Goal: Communication & Community: Participate in discussion

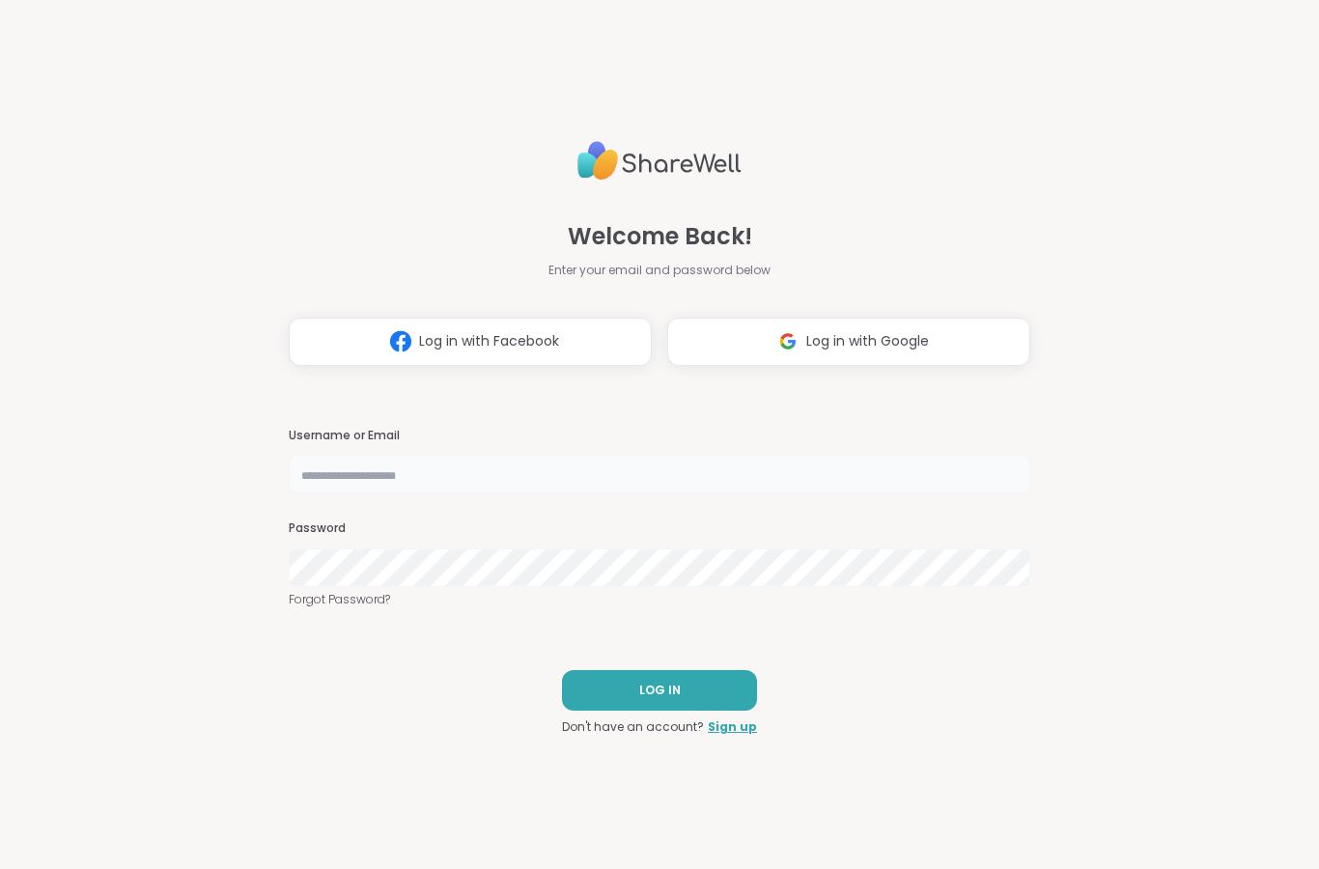
click at [752, 491] on input "text" at bounding box center [659, 474] width 741 height 39
type input "**********"
click at [615, 695] on button "LOG IN" at bounding box center [659, 690] width 195 height 41
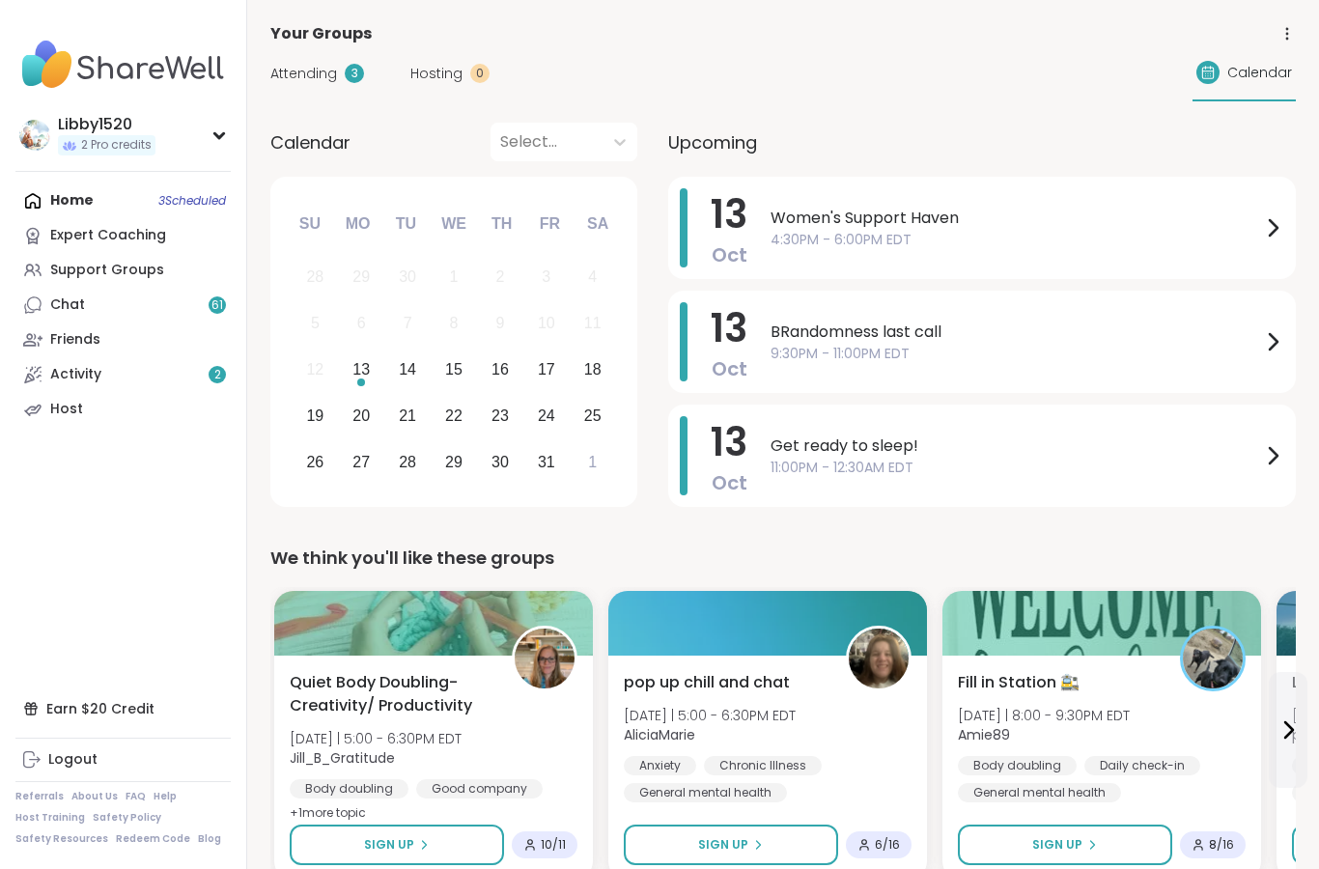
scroll to position [88, 0]
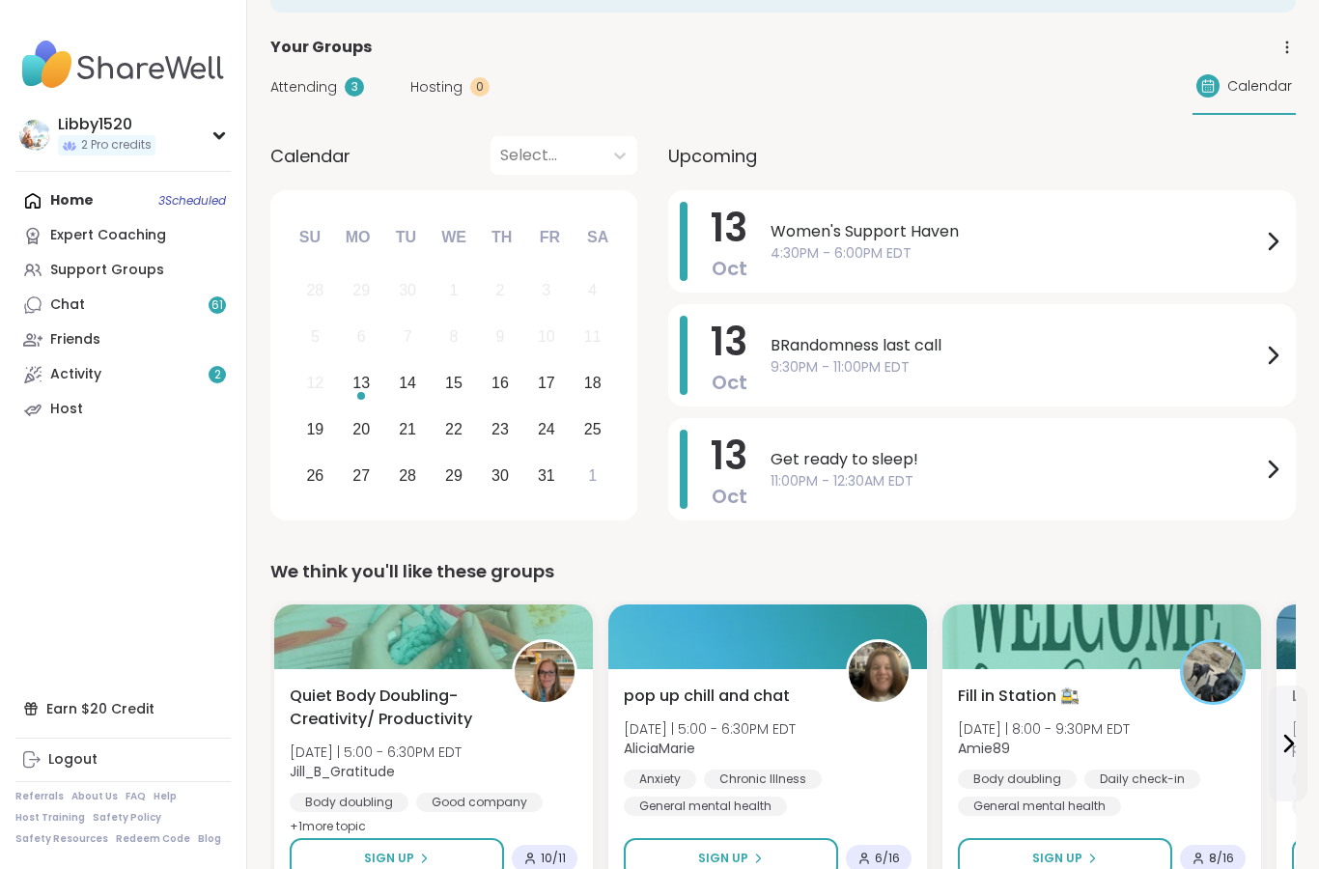
click at [779, 367] on span "9:30PM - 11:00PM EDT" at bounding box center [1015, 367] width 490 height 20
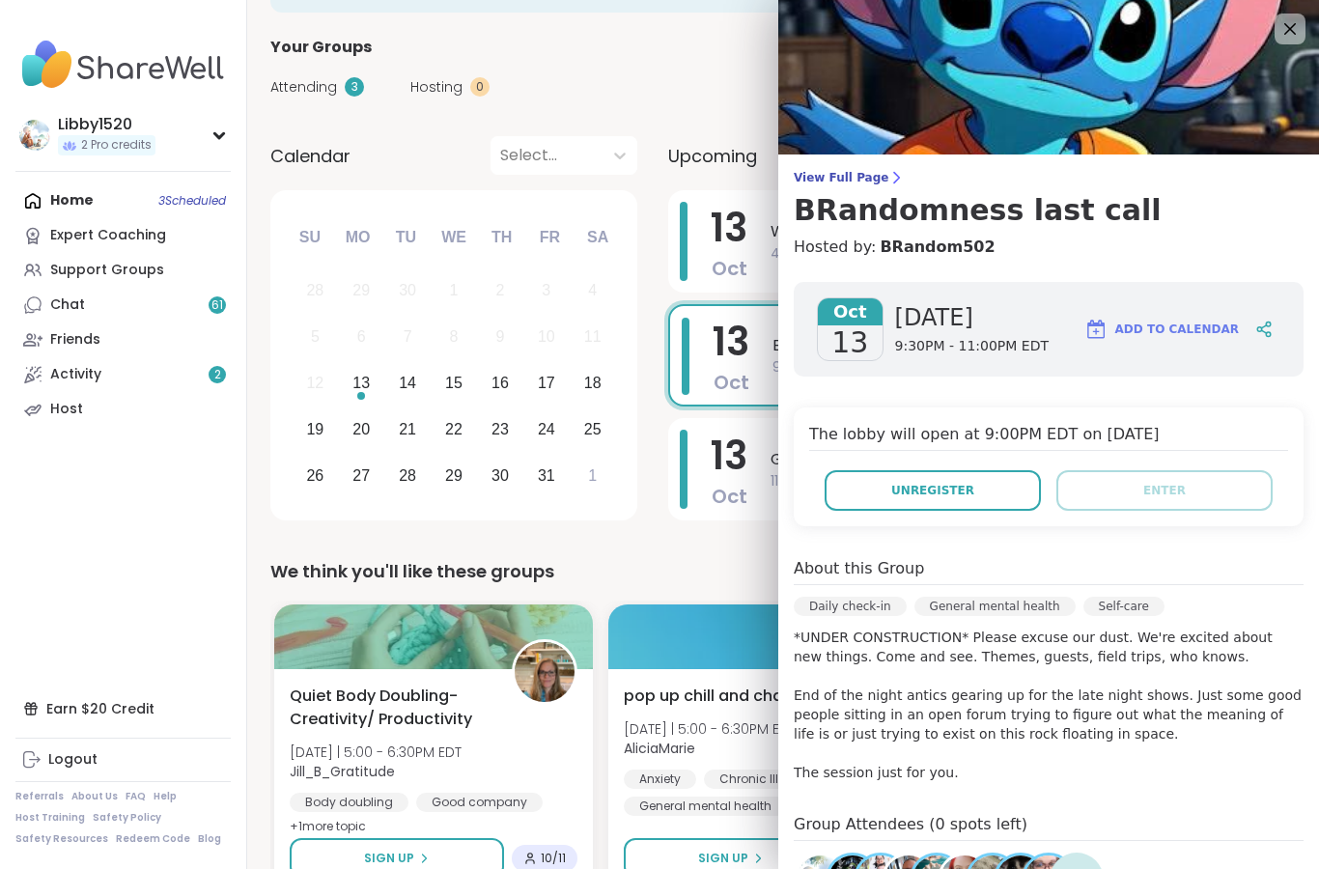
click at [863, 208] on h3 "BRandomness last call" at bounding box center [1048, 210] width 510 height 35
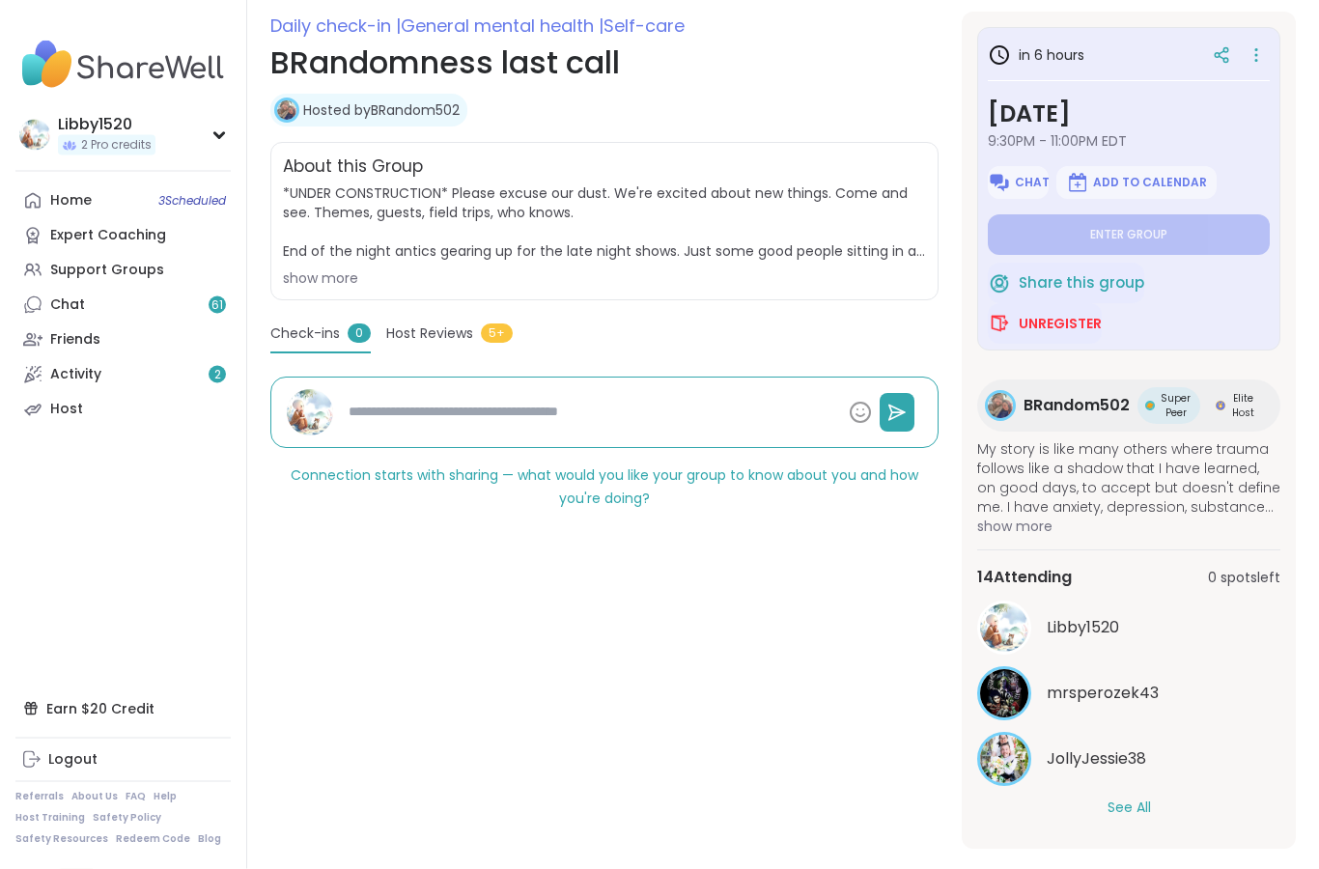
scroll to position [264, 0]
click at [398, 114] on link "Hosted by BRandom502" at bounding box center [381, 109] width 156 height 19
type textarea "*"
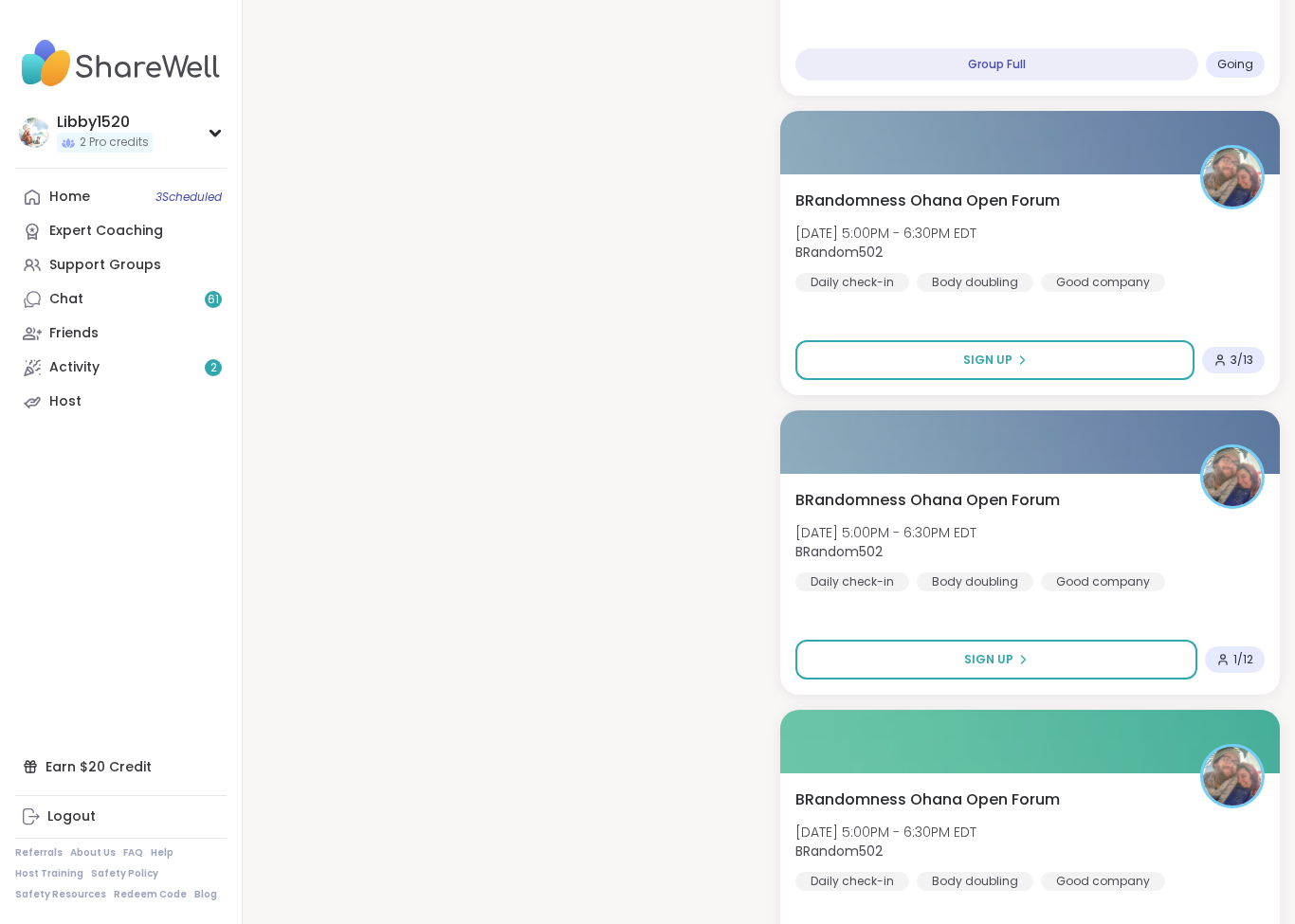
scroll to position [1982, 0]
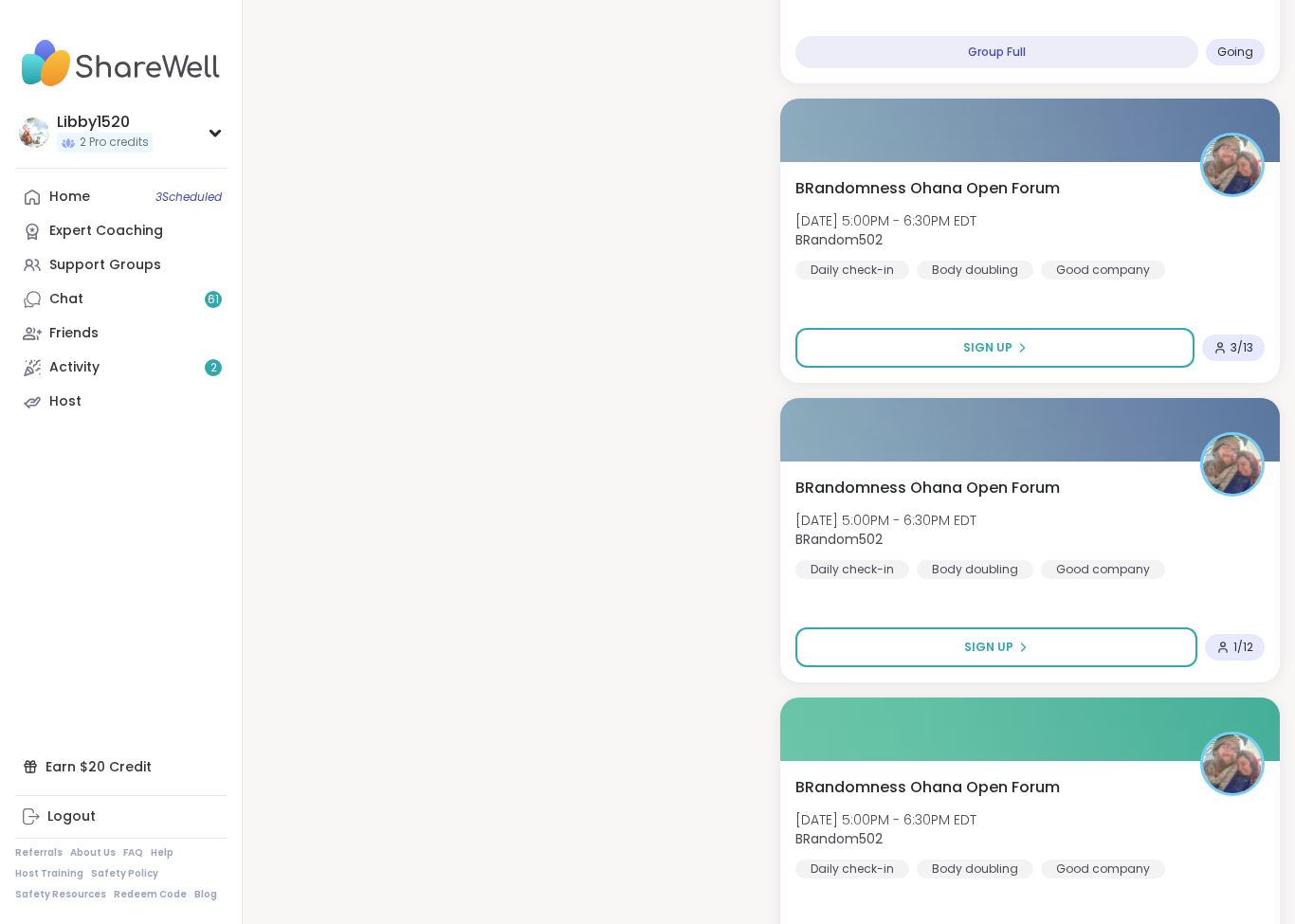
click at [846, 340] on button "Sign Up" at bounding box center [995, 348] width 399 height 40
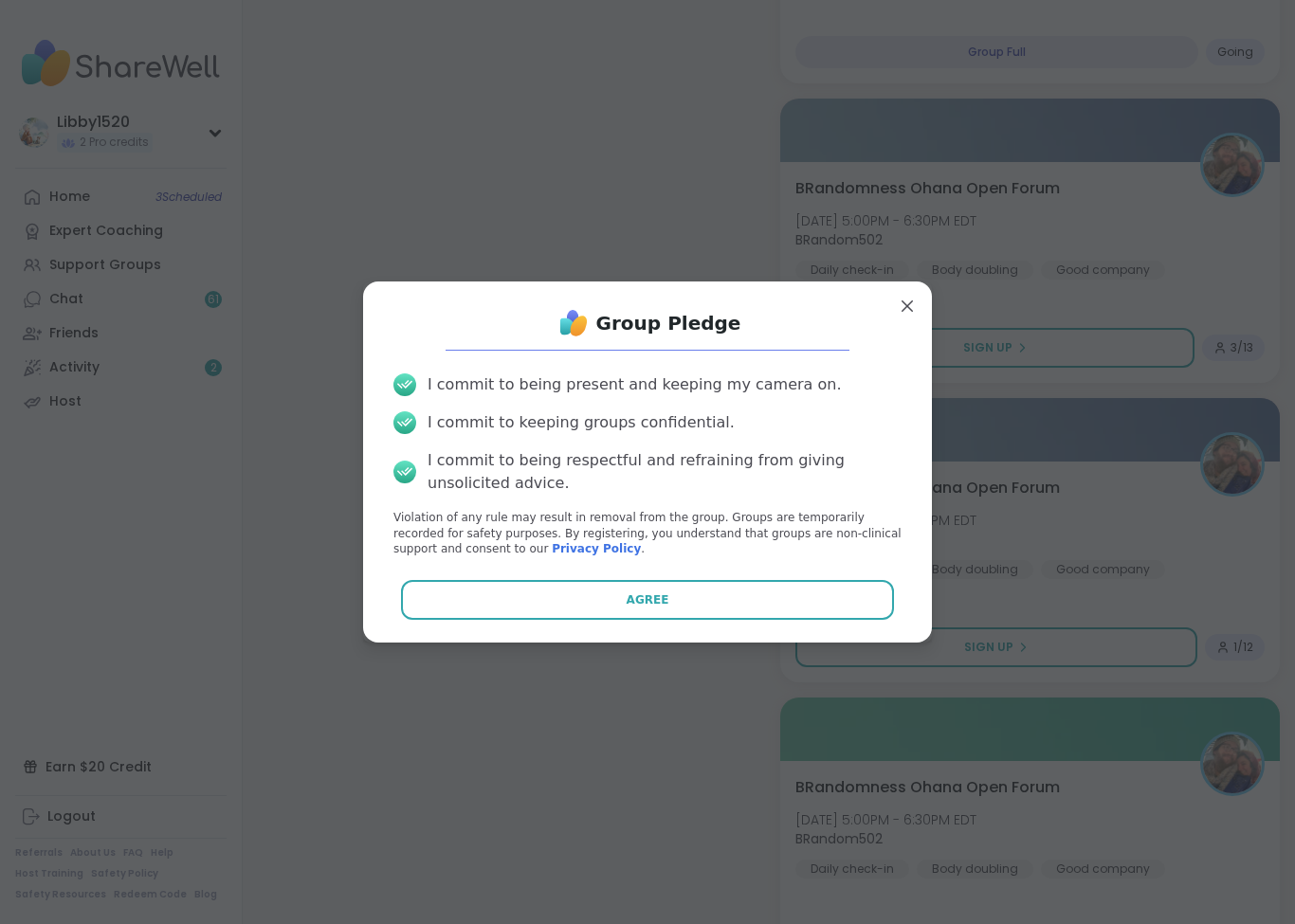
click at [622, 619] on button "Agree" at bounding box center [647, 600] width 494 height 40
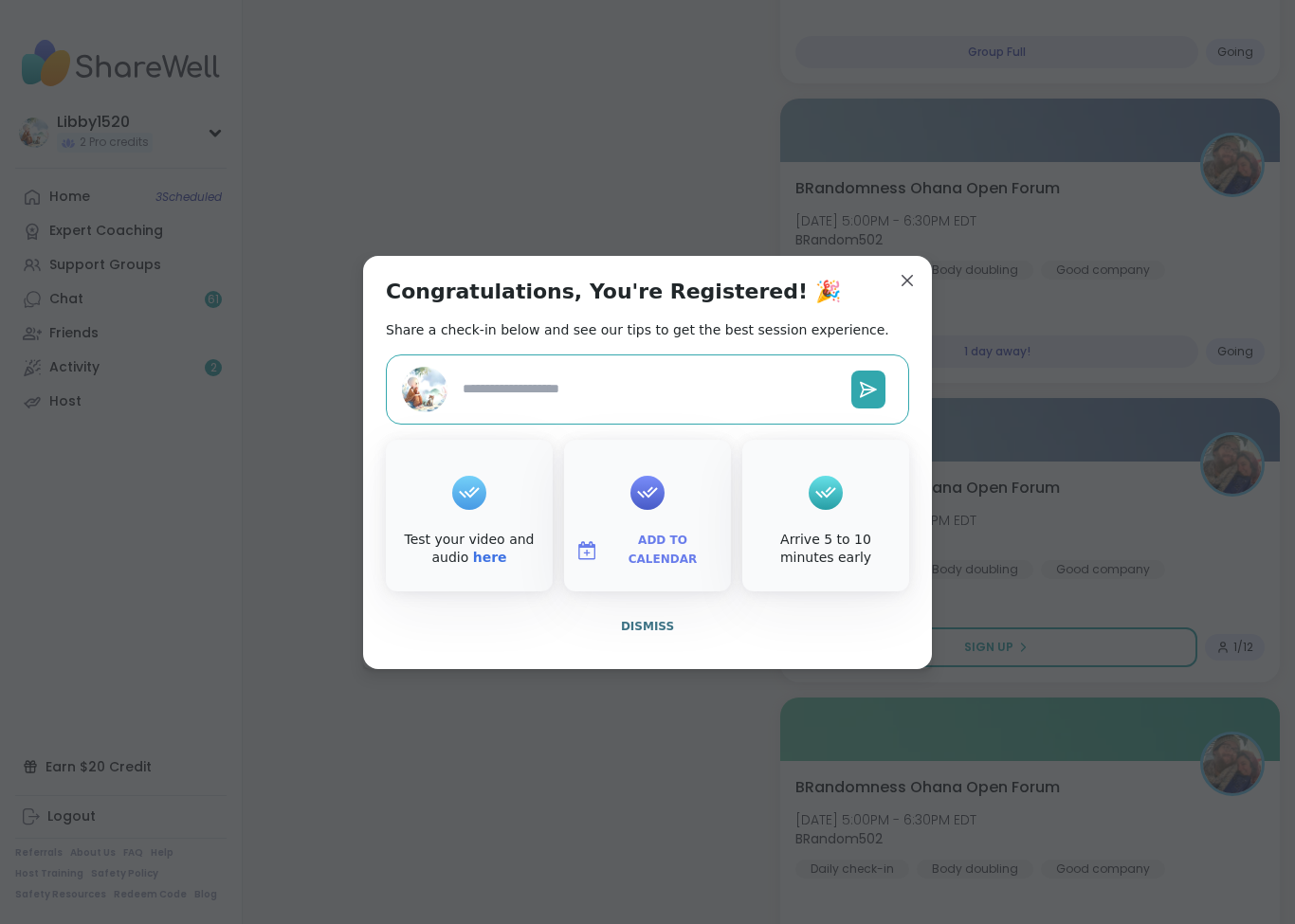
type textarea "*"
click at [893, 262] on div "Congratulations, You're Registered! 🎉 Share a check-in below and see our tips t…" at bounding box center [647, 462] width 568 height 413
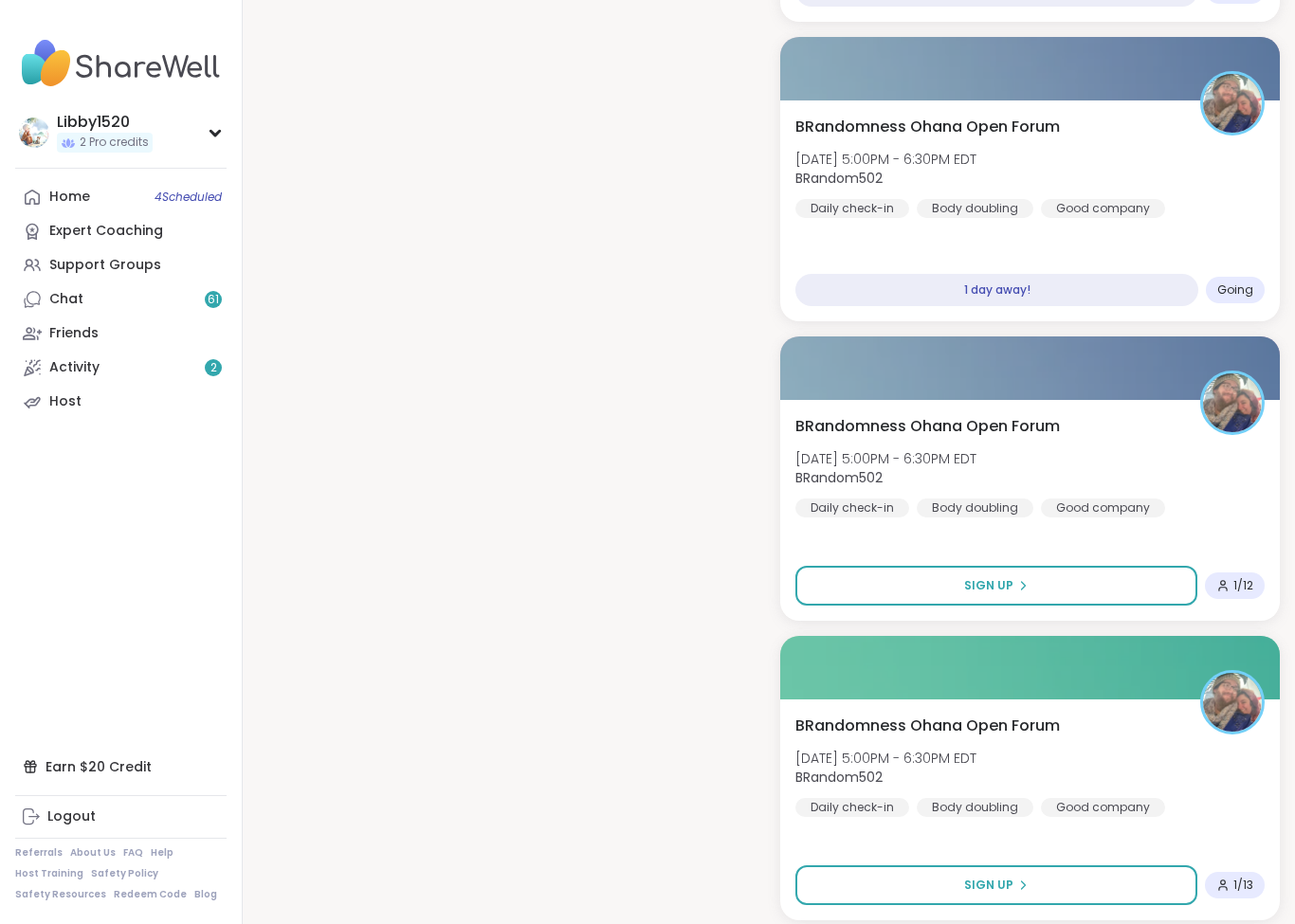
scroll to position [2037, 0]
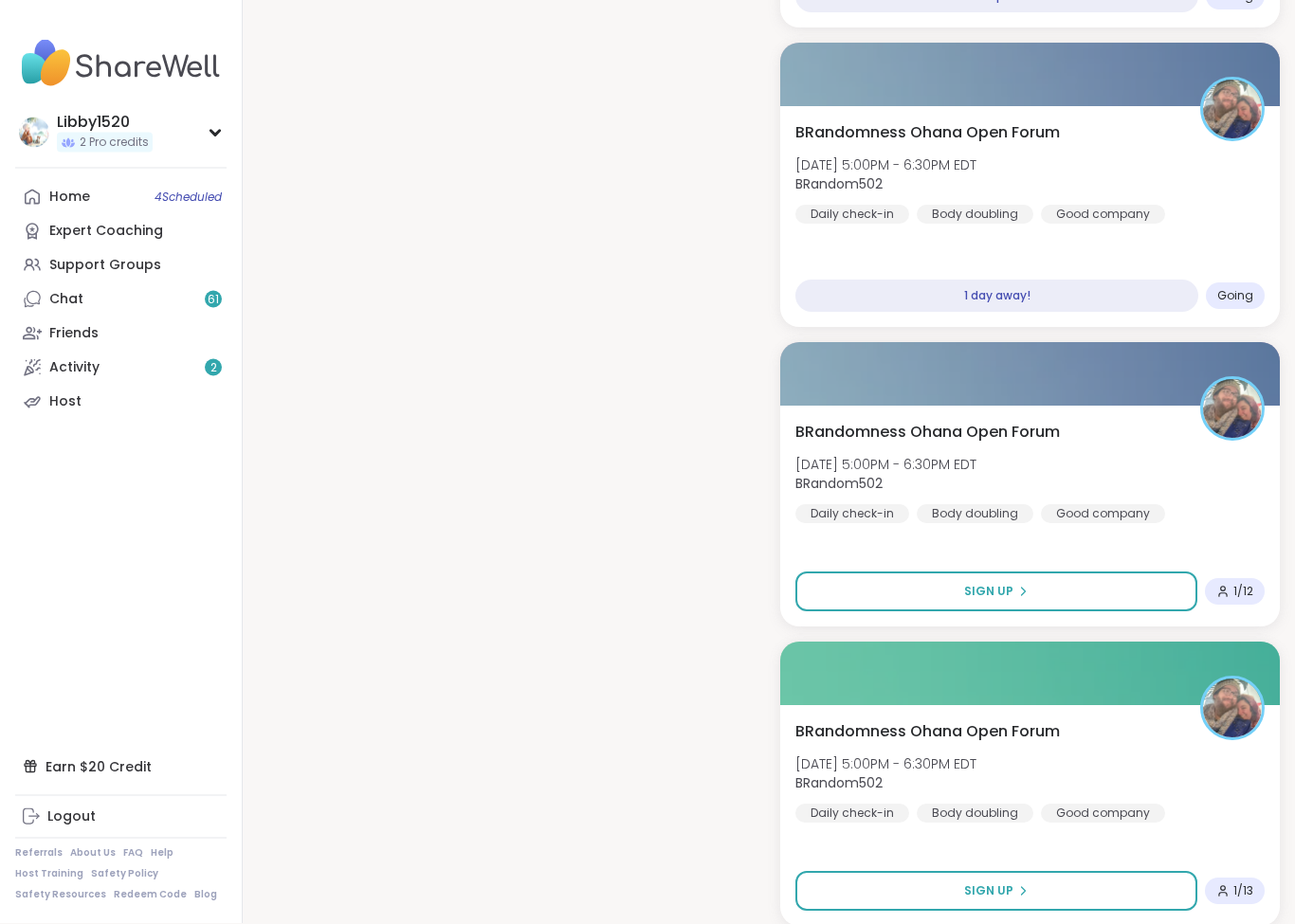
click at [62, 204] on div "Home 4 Scheduled" at bounding box center [70, 196] width 41 height 19
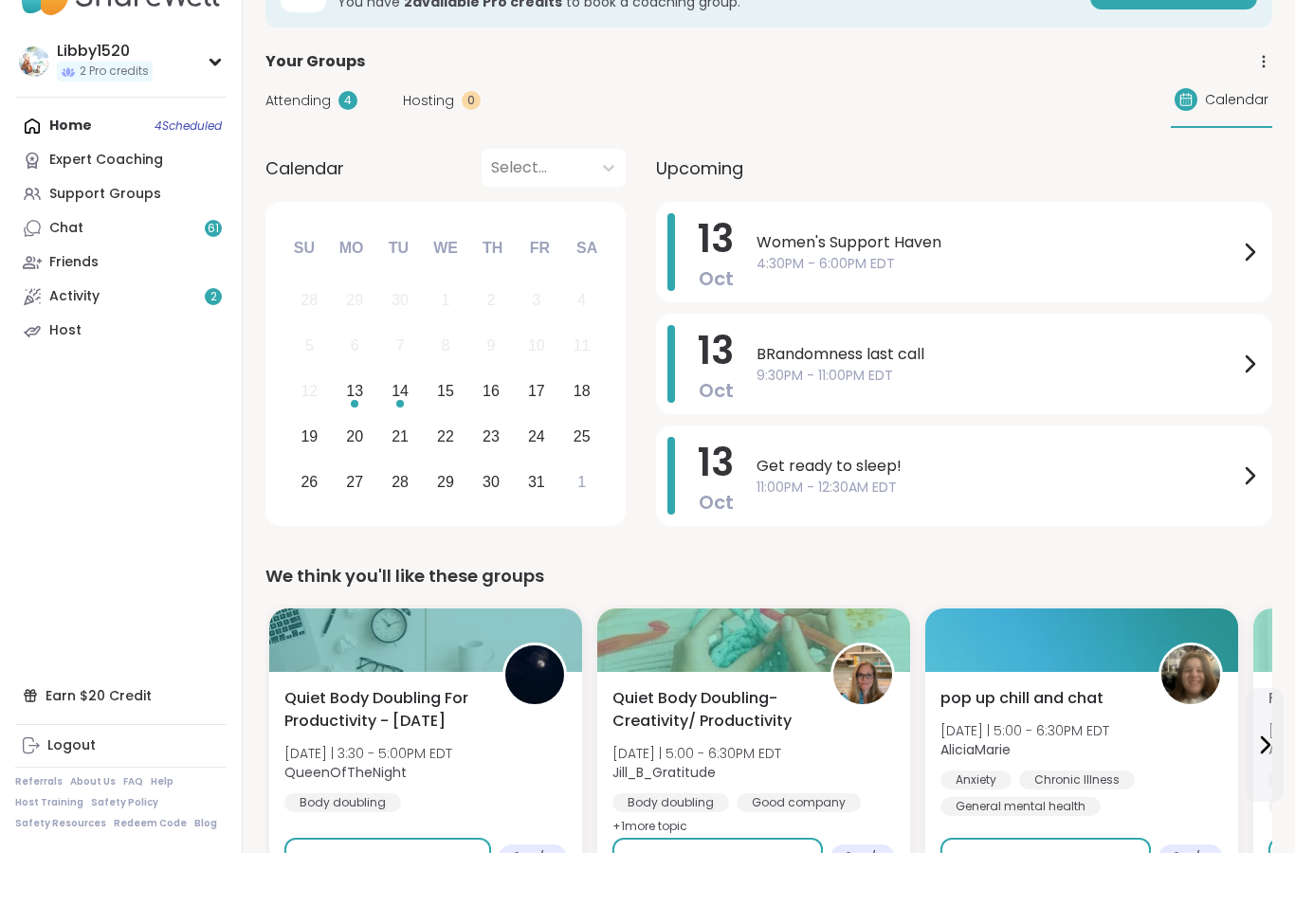
click at [74, 290] on div "Chat 61" at bounding box center [66, 299] width 34 height 19
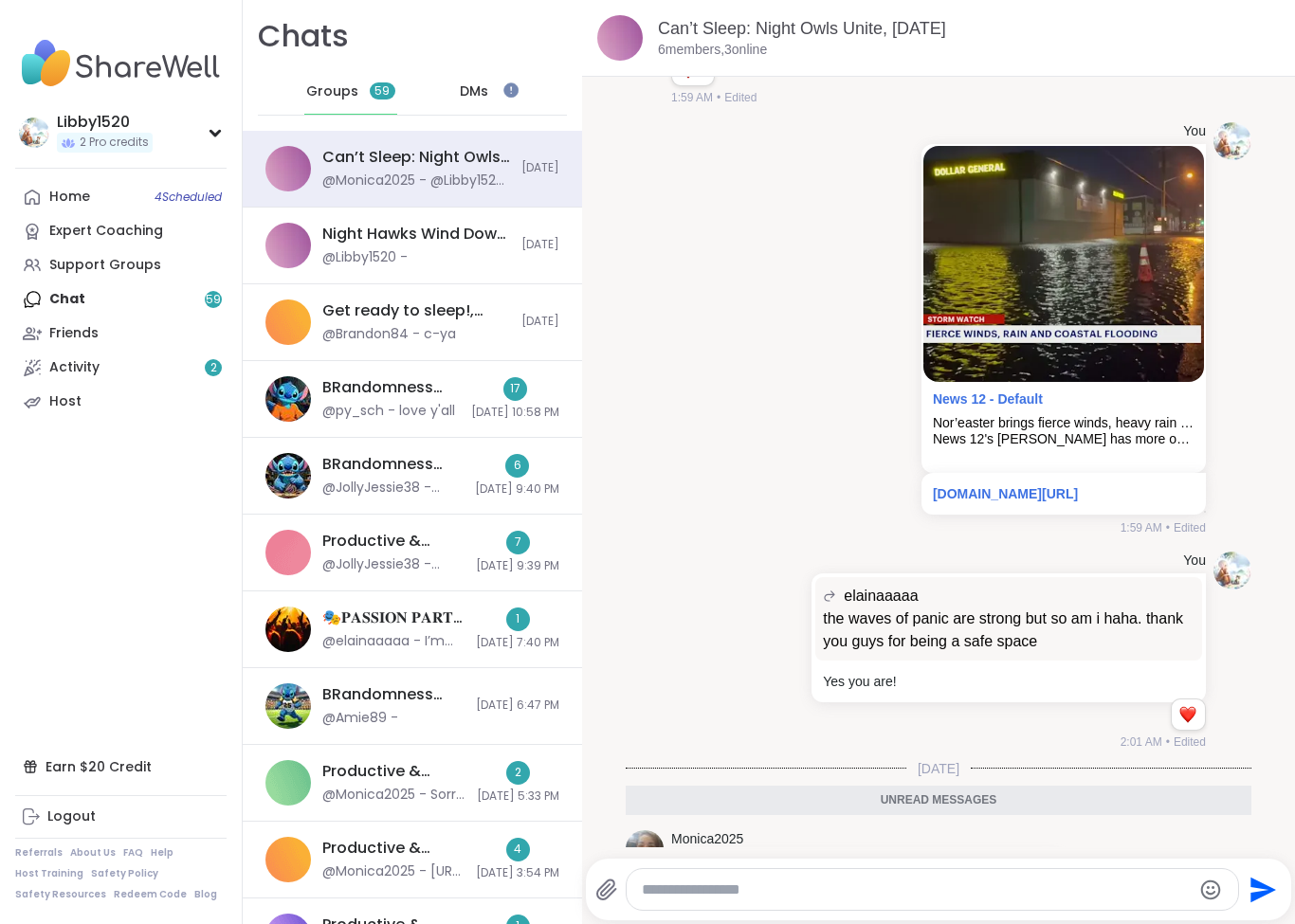
click at [484, 85] on span "DMs" at bounding box center [473, 91] width 28 height 19
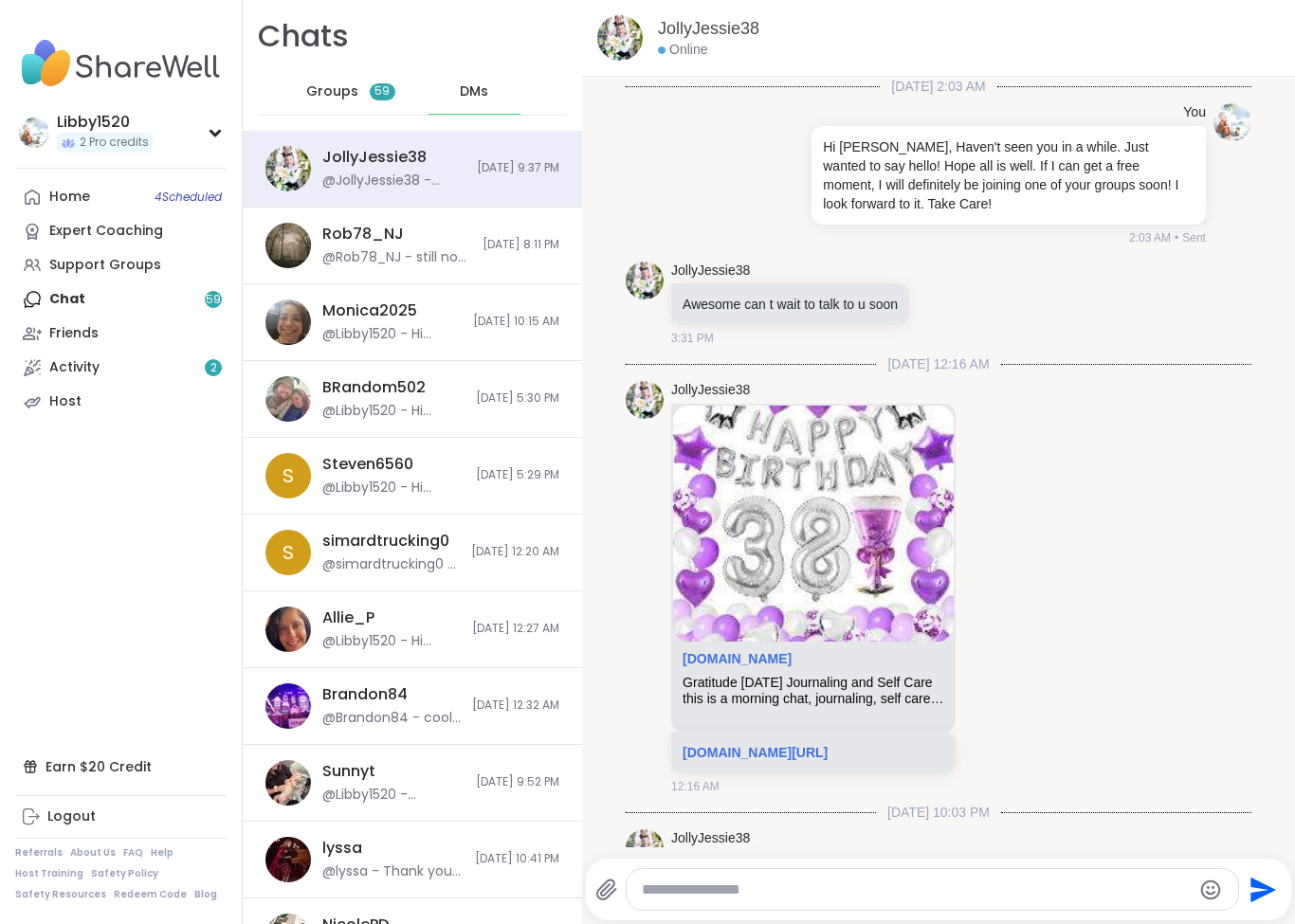
scroll to position [5372, 0]
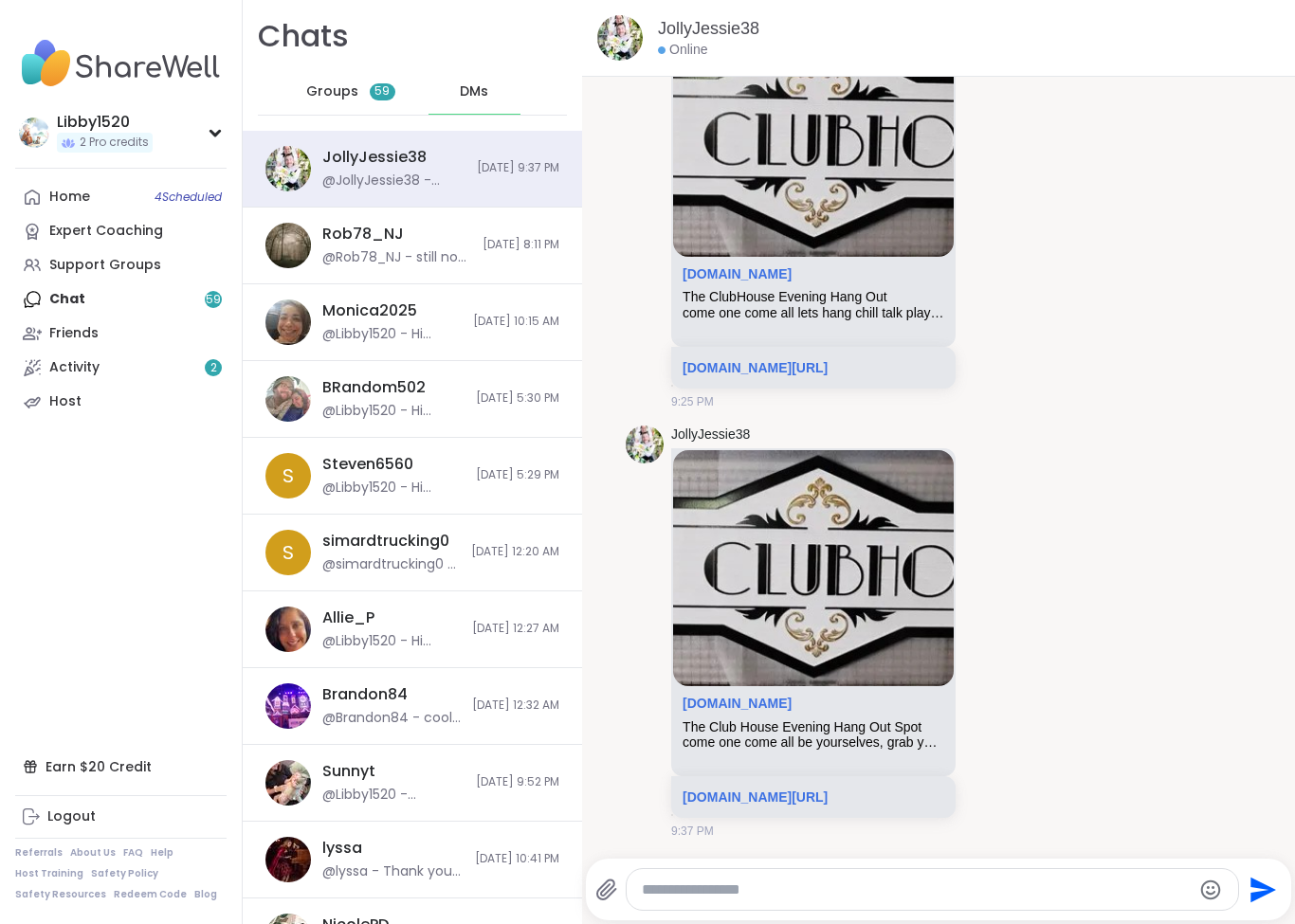
click at [344, 258] on div "@Rob78_NJ - still not raining here, suppose to start raining after 2am, its ver…" at bounding box center [397, 257] width 149 height 19
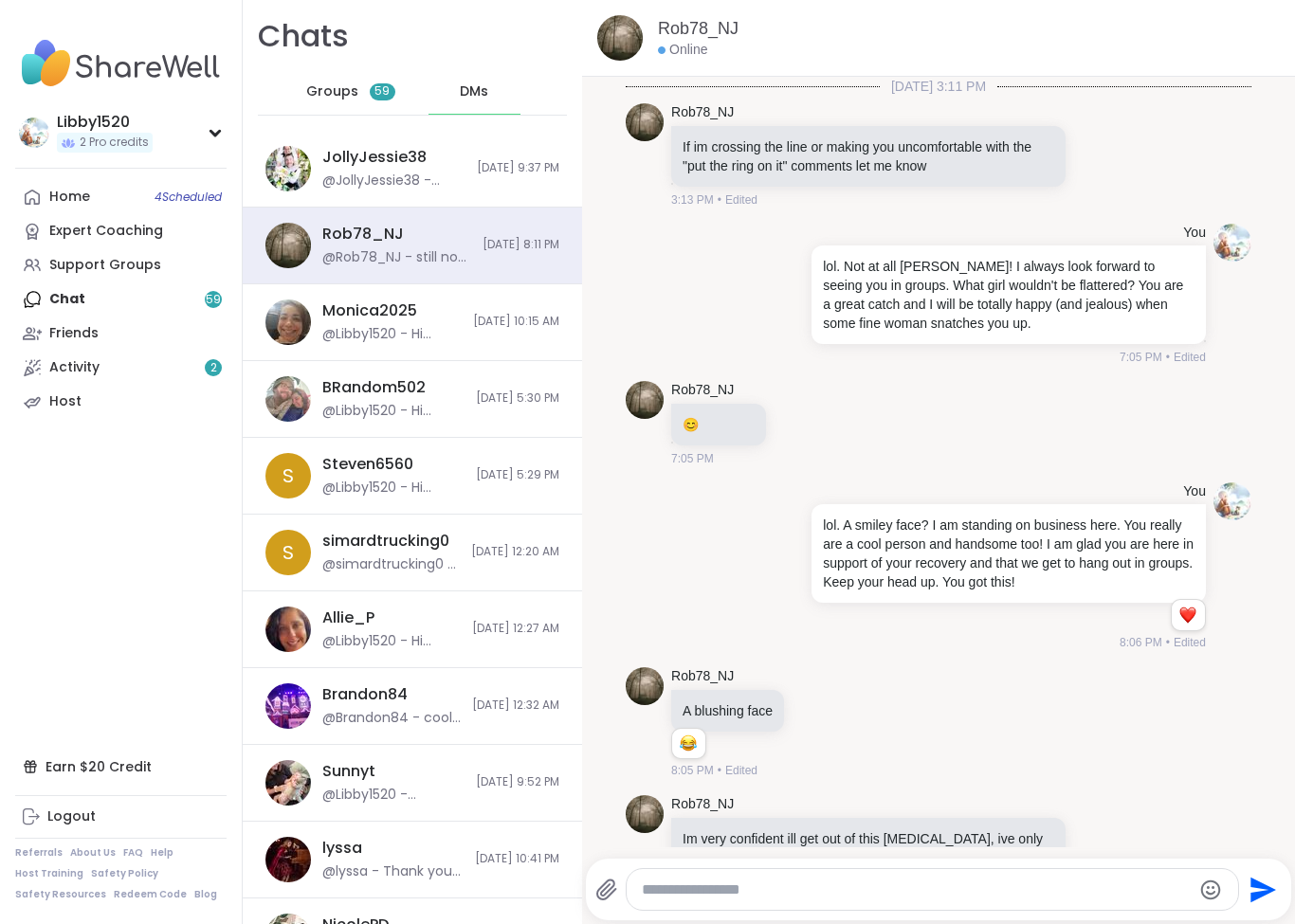
scroll to position [494, 0]
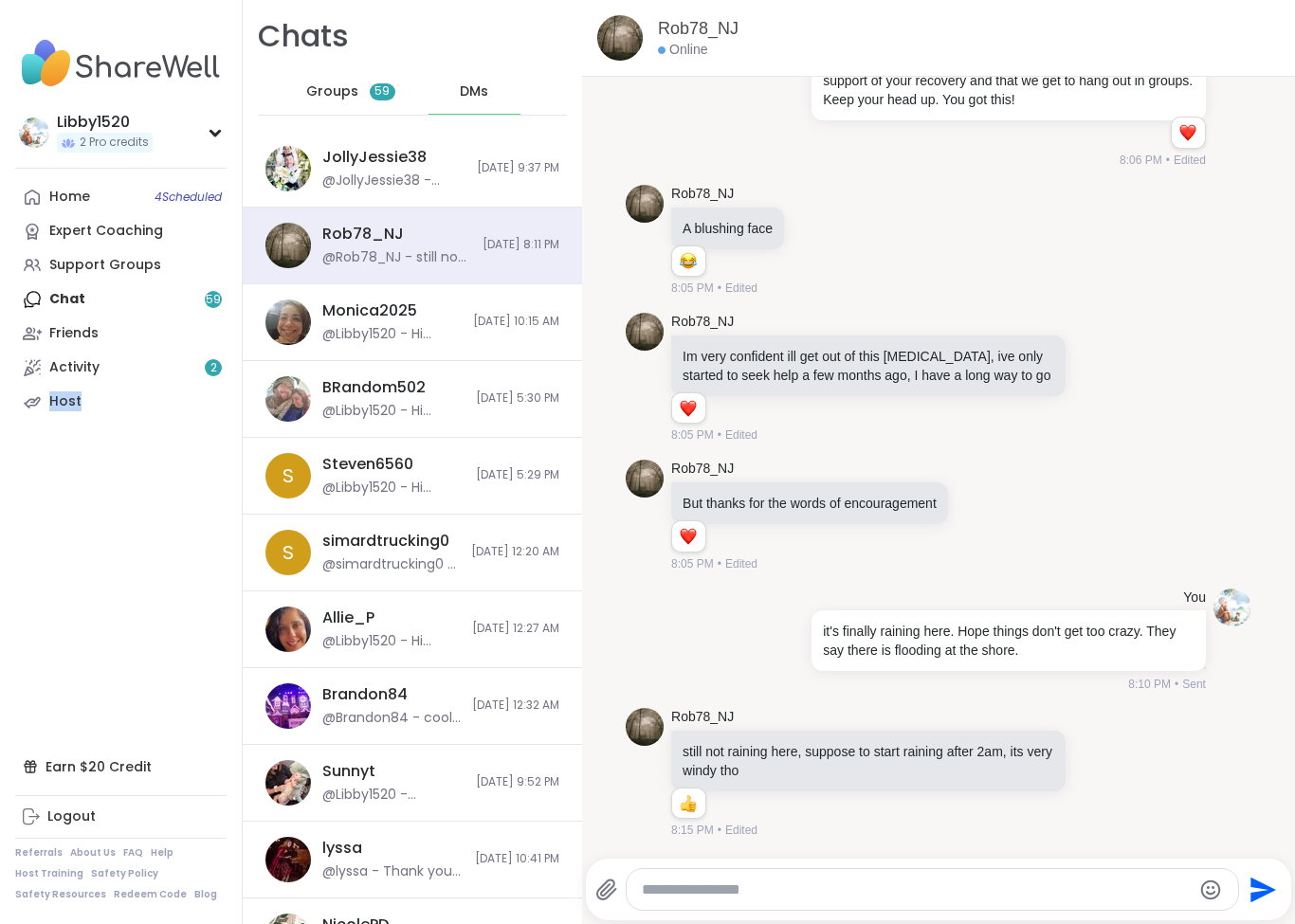
click at [663, 729] on img at bounding box center [644, 727] width 38 height 38
click at [719, 716] on link "Rob78_NJ" at bounding box center [702, 717] width 63 height 19
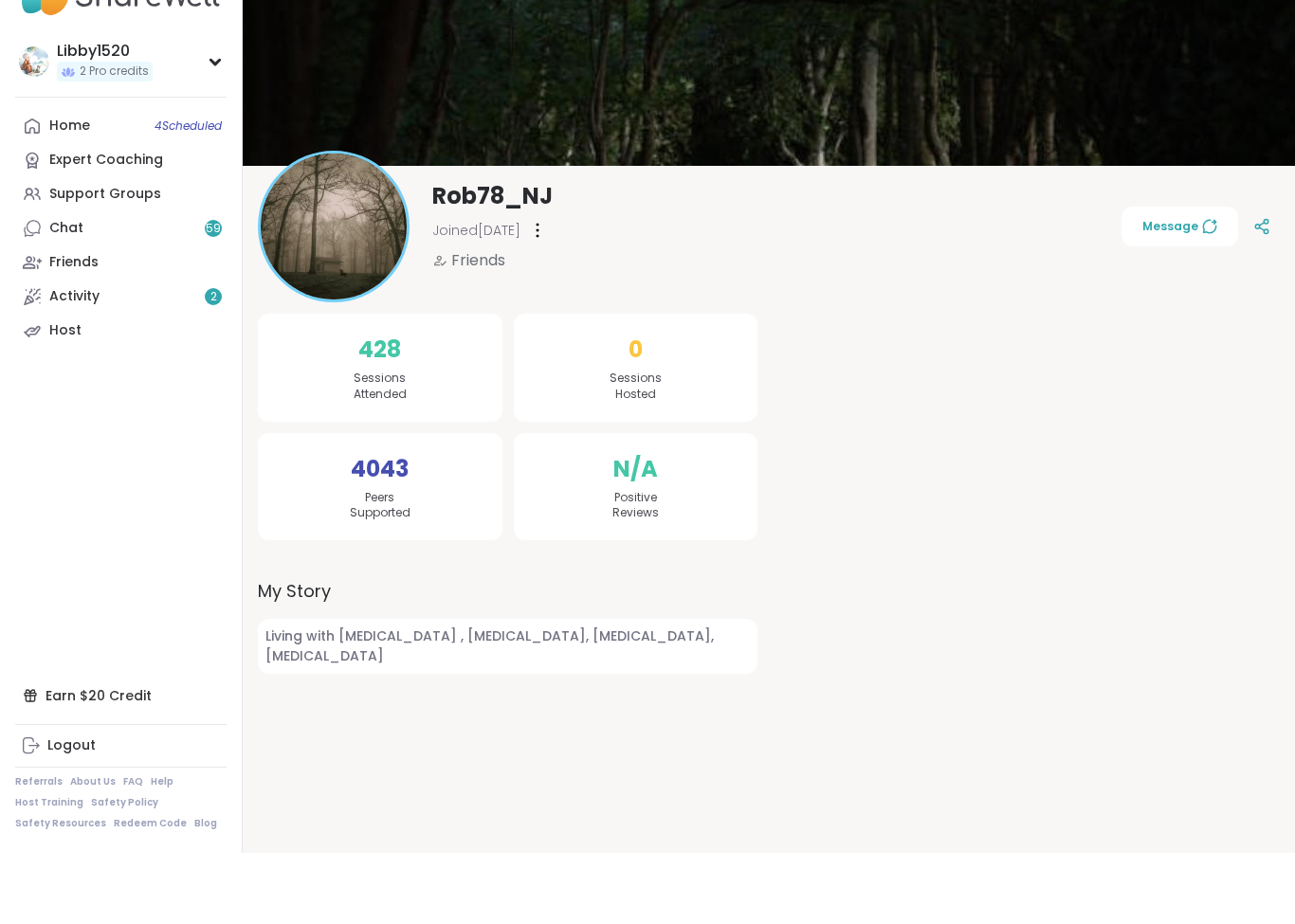
click at [39, 290] on icon at bounding box center [31, 299] width 19 height 19
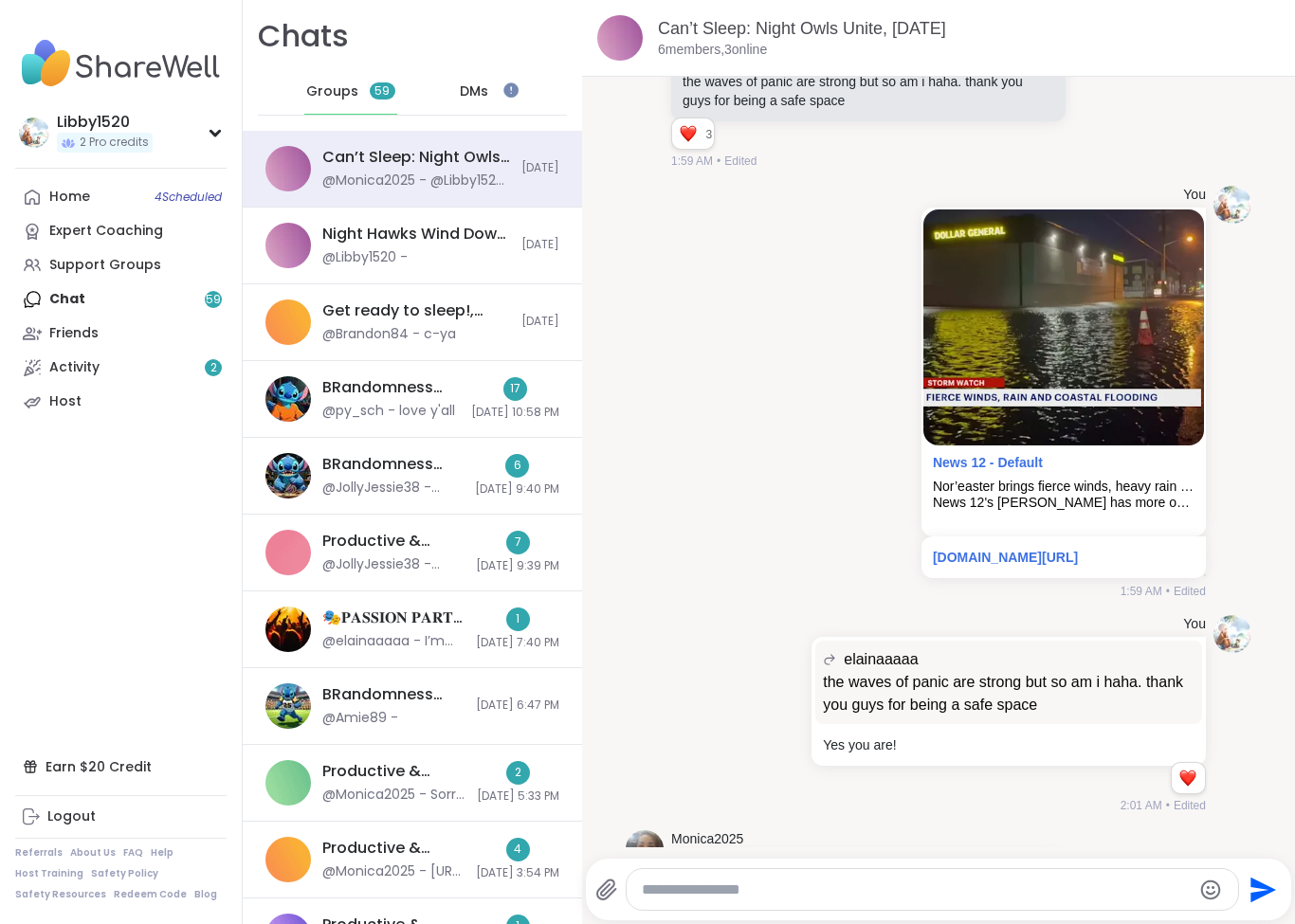
click at [55, 378] on link "Activity 2" at bounding box center [120, 367] width 211 height 34
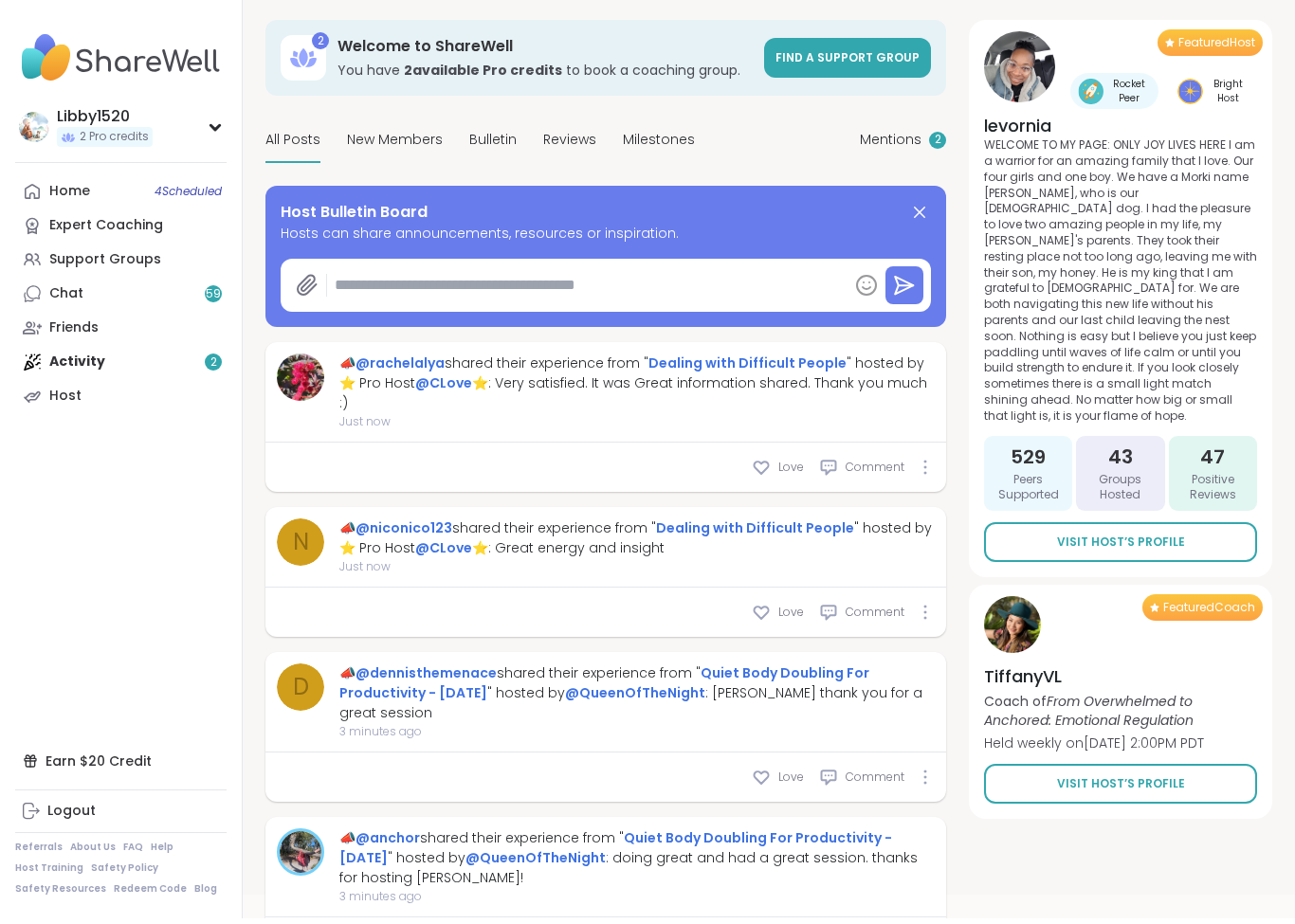
scroll to position [67, 0]
type textarea "*"
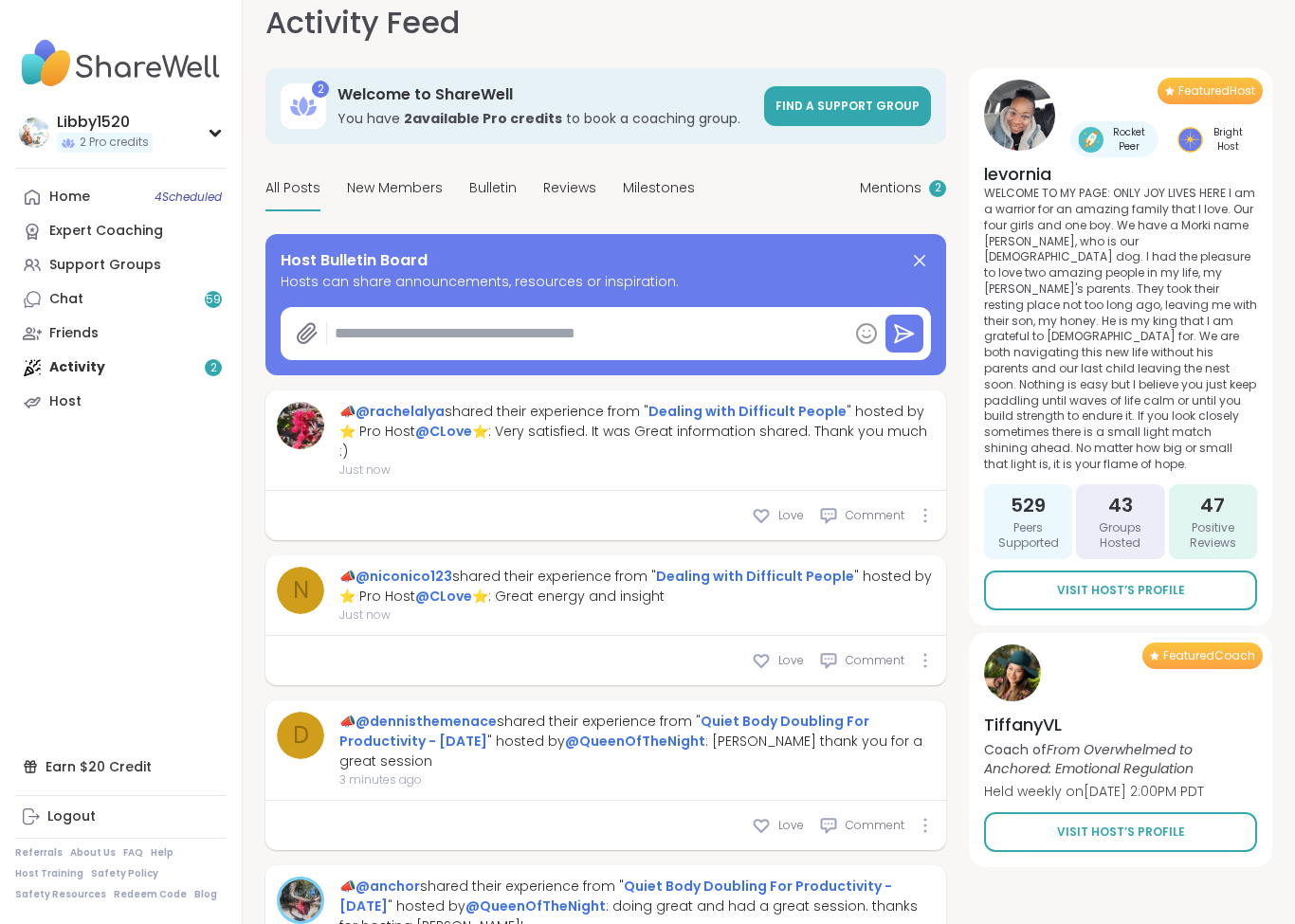
scroll to position [0, 0]
